Goal: Navigation & Orientation: Understand site structure

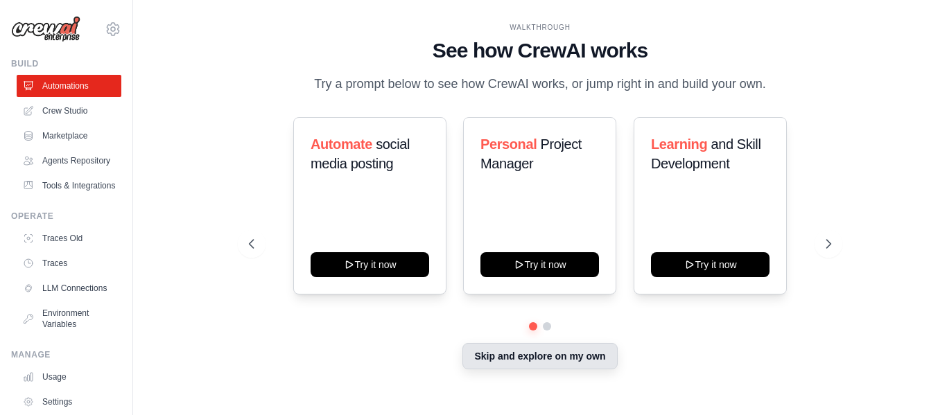
click at [577, 356] on button "Skip and explore on my own" at bounding box center [539, 356] width 155 height 26
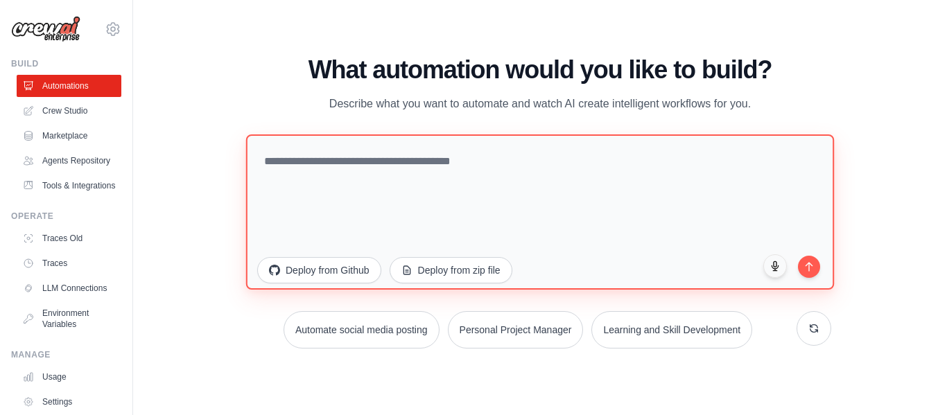
click at [249, 164] on textarea at bounding box center [540, 211] width 588 height 155
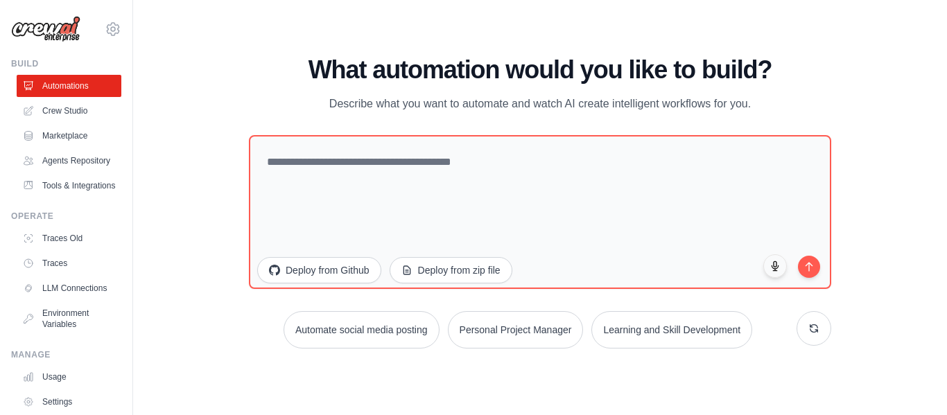
click at [182, 148] on div "WALKTHROUGH See how CrewAI works Try a prompt below to see how CrewAI works, or…" at bounding box center [539, 207] width 769 height 387
click at [93, 115] on link "Crew Studio" at bounding box center [70, 111] width 105 height 22
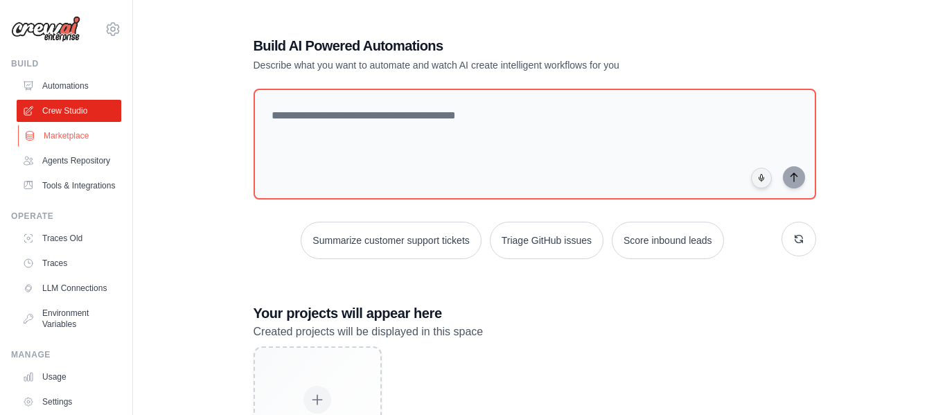
click at [91, 134] on link "Marketplace" at bounding box center [70, 136] width 105 height 22
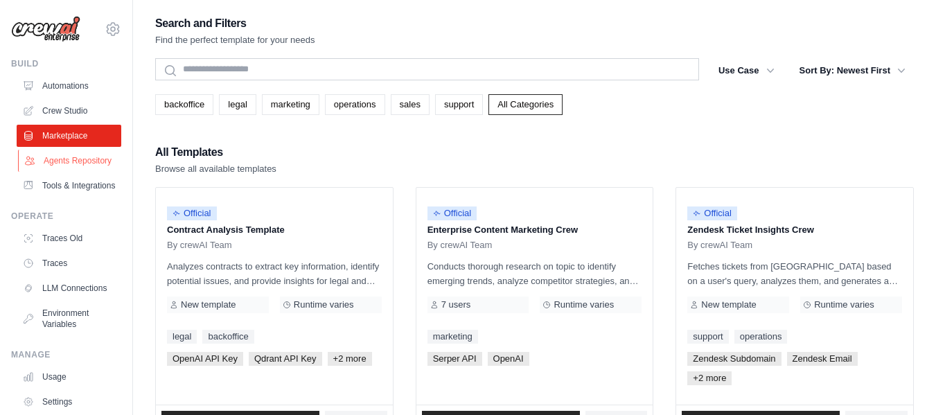
click at [82, 159] on link "Agents Repository" at bounding box center [70, 161] width 105 height 22
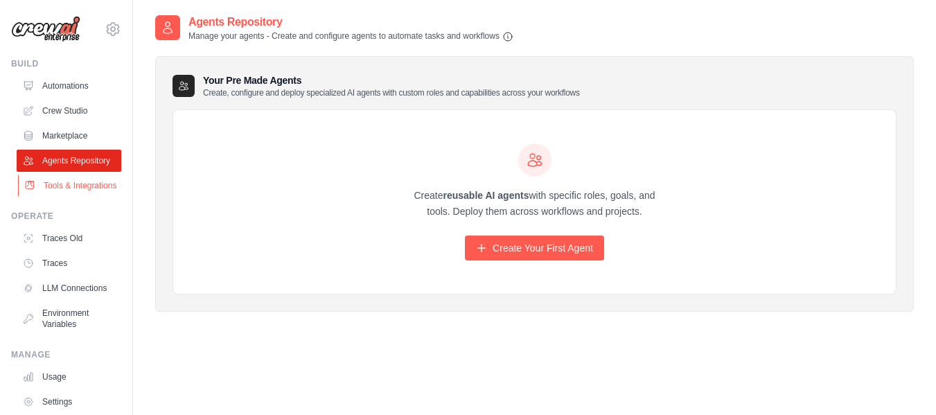
click at [84, 197] on link "Tools & Integrations" at bounding box center [70, 186] width 105 height 22
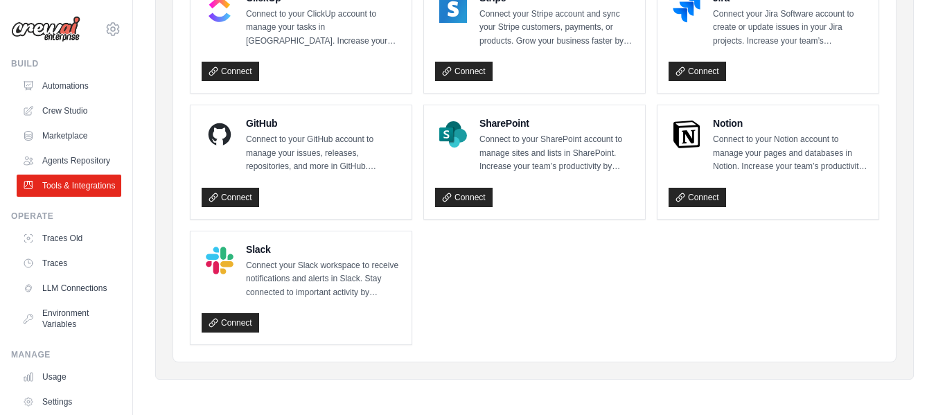
scroll to position [832, 0]
